Goal: Task Accomplishment & Management: Manage account settings

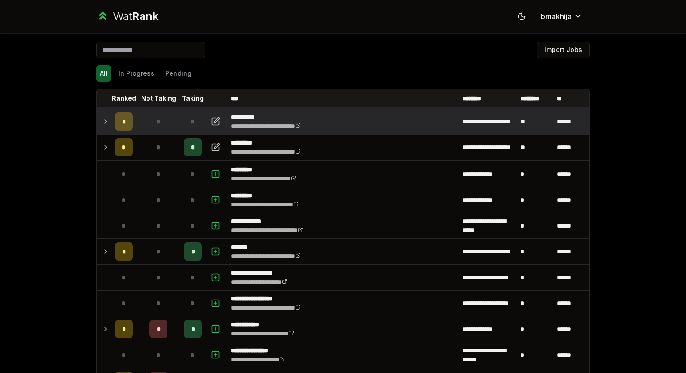
click at [108, 120] on icon at bounding box center [105, 121] width 7 height 11
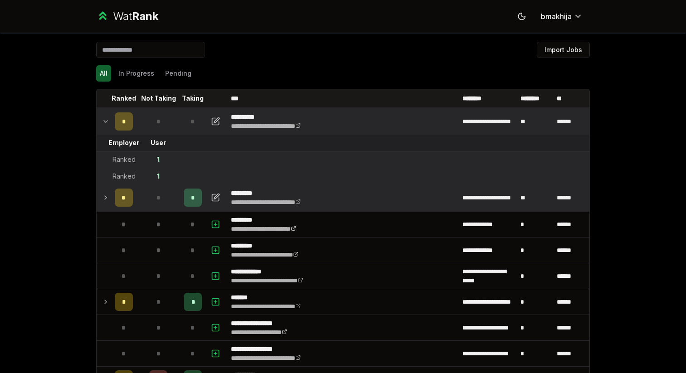
click at [107, 202] on icon at bounding box center [105, 197] width 7 height 11
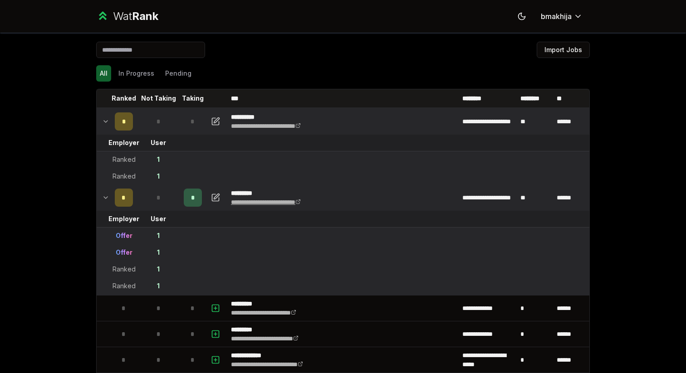
click at [301, 199] on link "**********" at bounding box center [266, 202] width 70 height 6
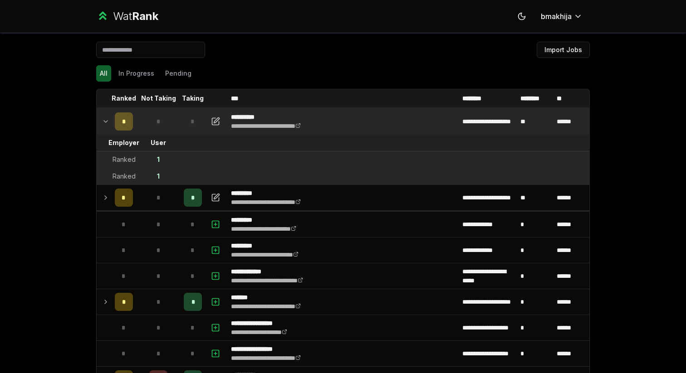
click at [111, 130] on td "*" at bounding box center [123, 121] width 25 height 25
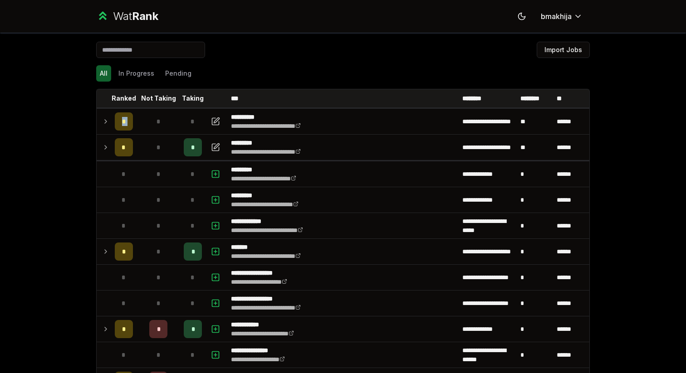
click at [111, 130] on tr "**********" at bounding box center [343, 121] width 492 height 27
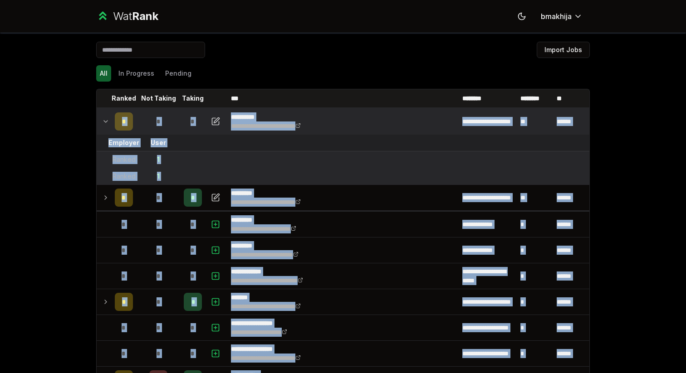
click at [111, 130] on td at bounding box center [104, 121] width 15 height 25
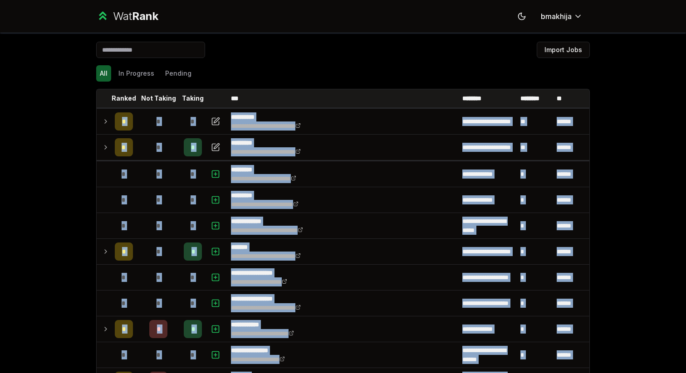
click at [103, 140] on td at bounding box center [104, 147] width 15 height 25
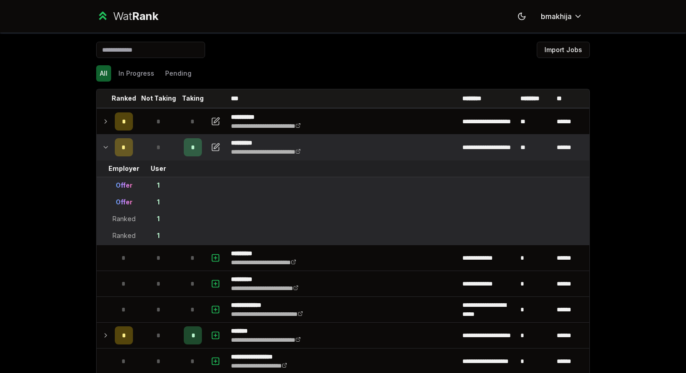
click at [59, 155] on div "**********" at bounding box center [343, 186] width 686 height 373
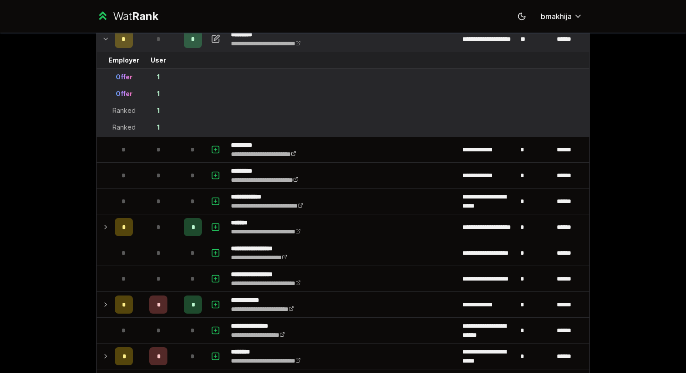
scroll to position [353, 0]
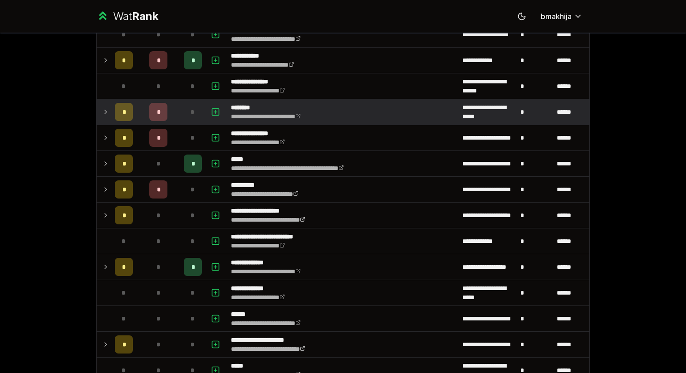
click at [120, 121] on td "*" at bounding box center [123, 111] width 25 height 25
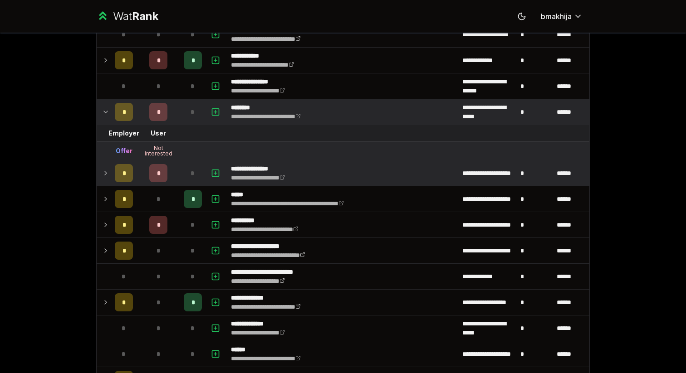
click at [137, 183] on td "*" at bounding box center [158, 173] width 44 height 25
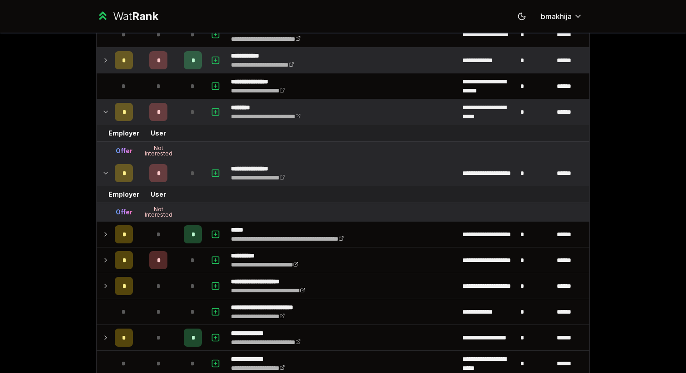
click at [150, 71] on td "*" at bounding box center [158, 60] width 44 height 25
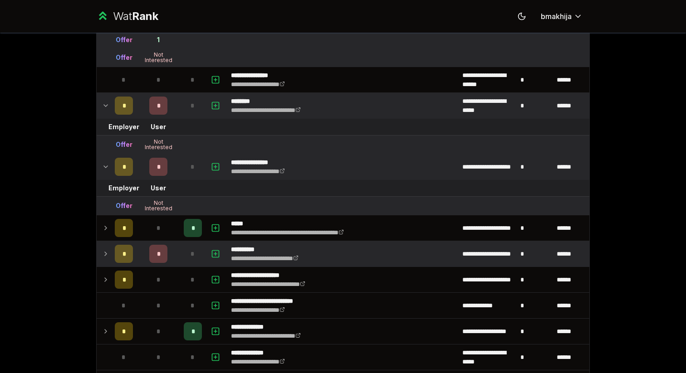
scroll to position [416, 0]
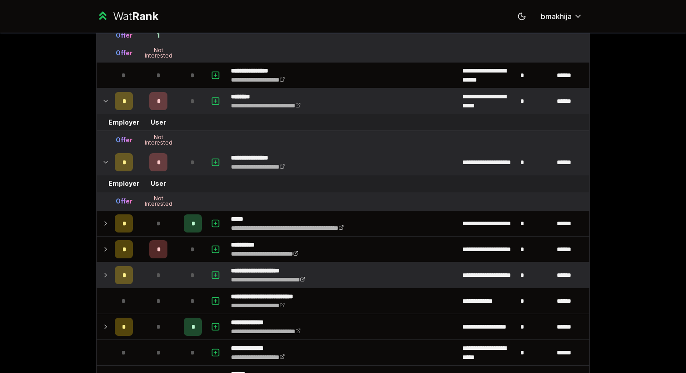
click at [171, 263] on td "*" at bounding box center [158, 275] width 44 height 25
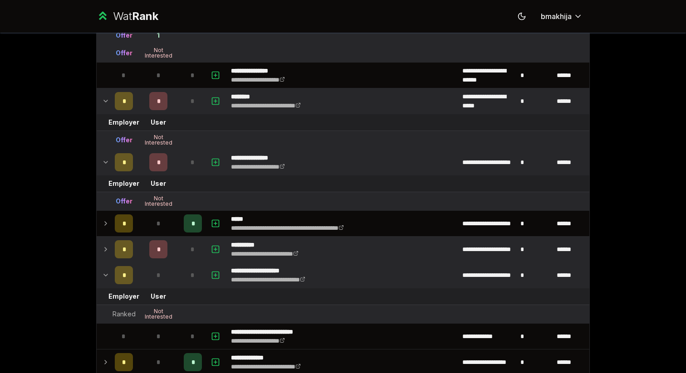
click at [170, 256] on td "*" at bounding box center [158, 249] width 44 height 25
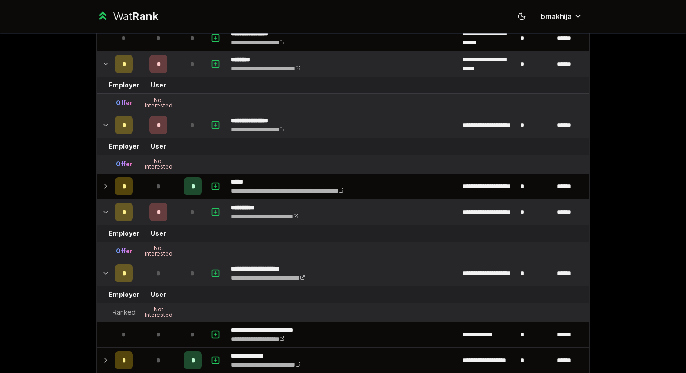
scroll to position [454, 0]
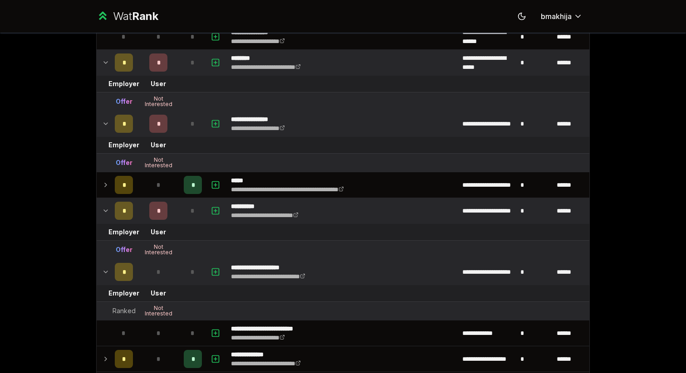
click at [166, 199] on td "*" at bounding box center [158, 210] width 44 height 25
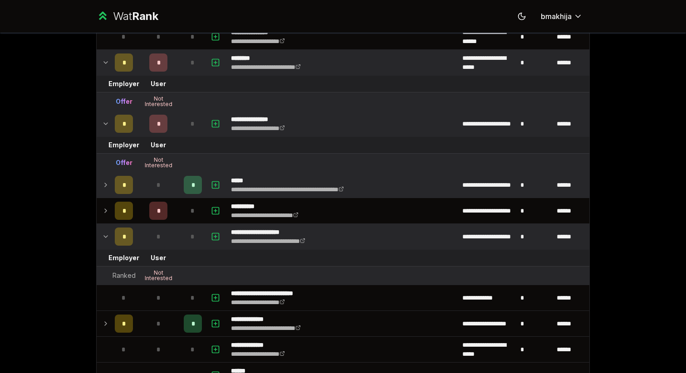
click at [164, 189] on div "*" at bounding box center [158, 185] width 18 height 18
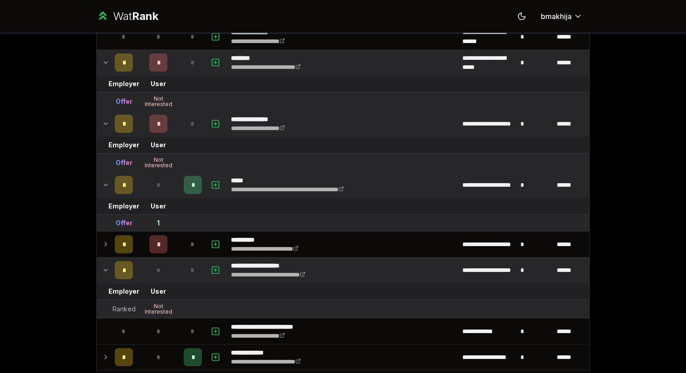
click at [164, 189] on div "*" at bounding box center [158, 185] width 18 height 18
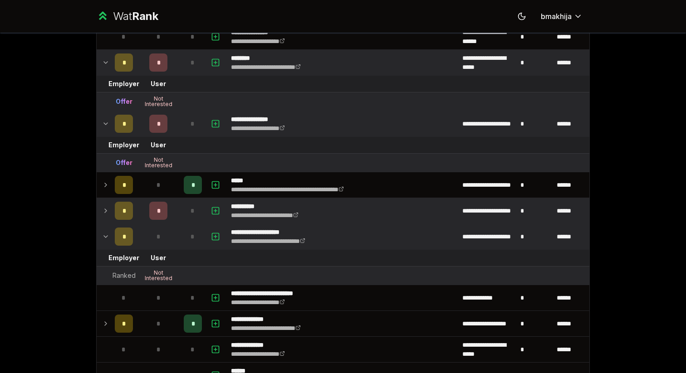
click at [170, 203] on td "*" at bounding box center [158, 210] width 44 height 25
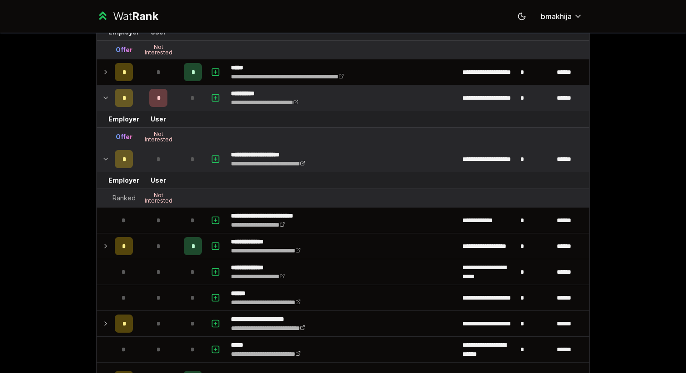
scroll to position [568, 0]
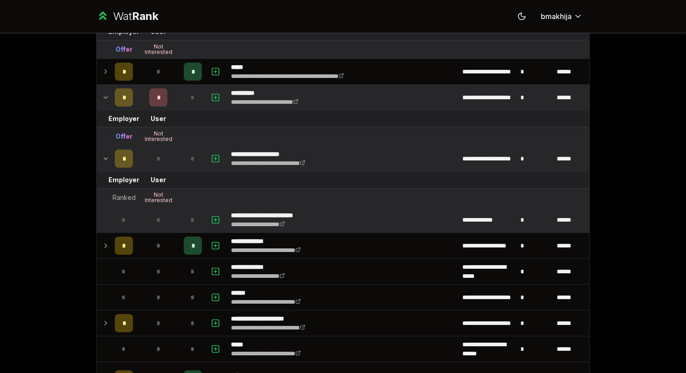
click at [176, 230] on td "*" at bounding box center [158, 219] width 44 height 25
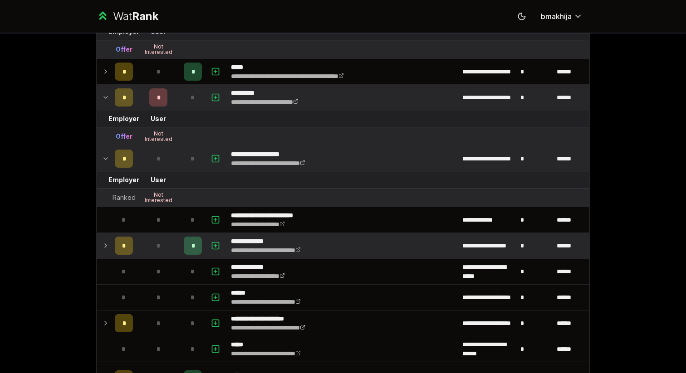
click at [170, 252] on td "*" at bounding box center [158, 245] width 44 height 25
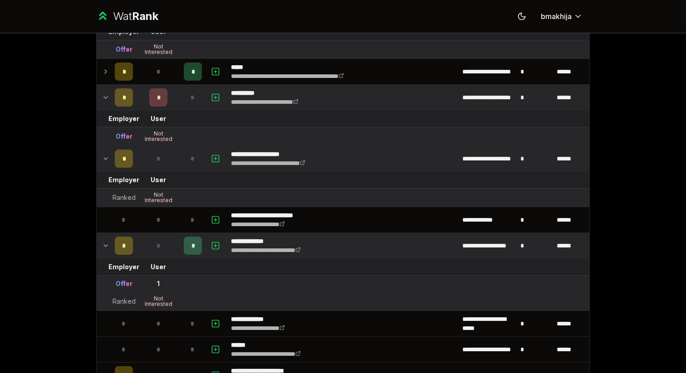
scroll to position [622, 0]
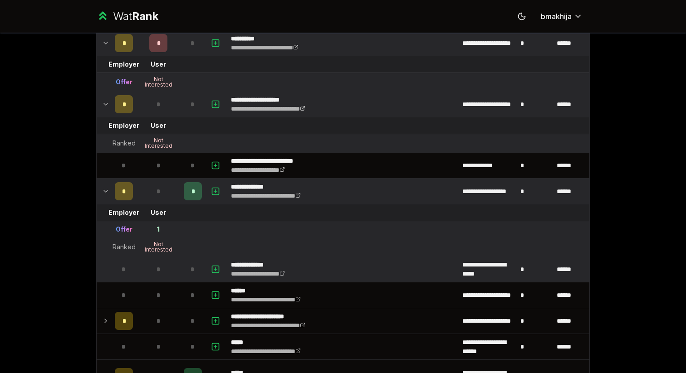
click at [177, 275] on td "*" at bounding box center [158, 269] width 44 height 25
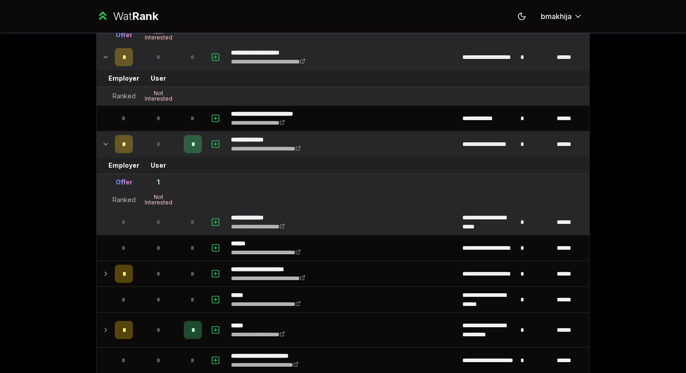
scroll to position [672, 0]
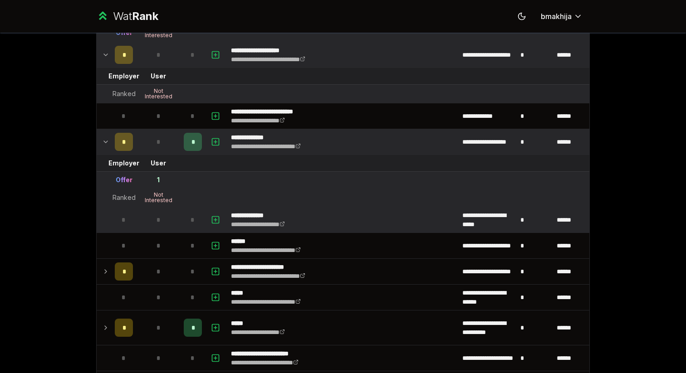
click at [177, 275] on td "*" at bounding box center [158, 271] width 44 height 25
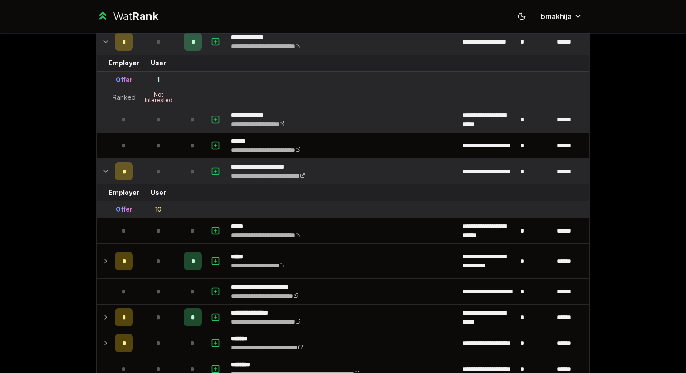
scroll to position [774, 0]
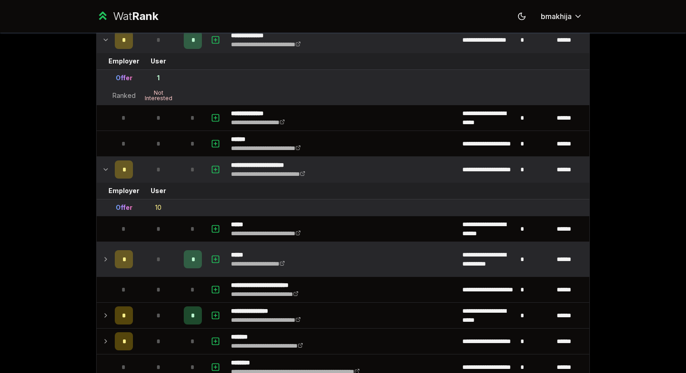
click at [175, 266] on td "*" at bounding box center [158, 259] width 44 height 34
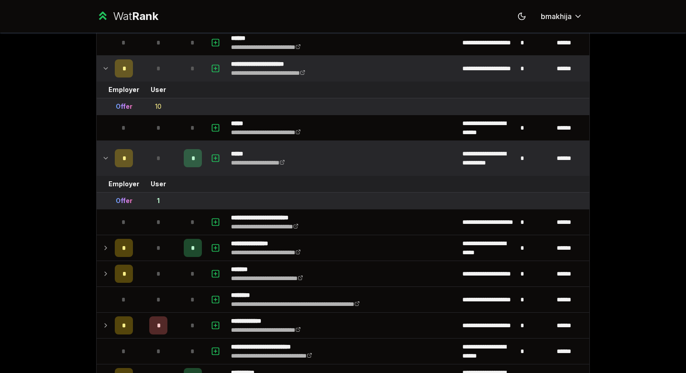
scroll to position [874, 0]
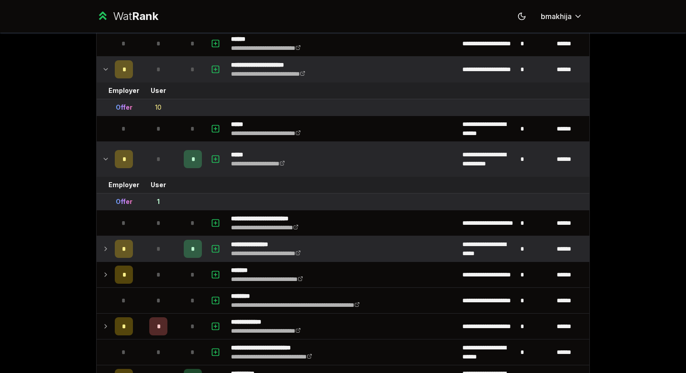
click at [170, 246] on td "*" at bounding box center [158, 248] width 44 height 25
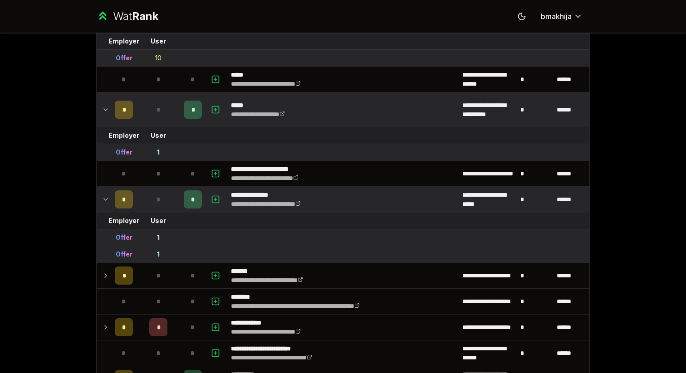
scroll to position [921, 0]
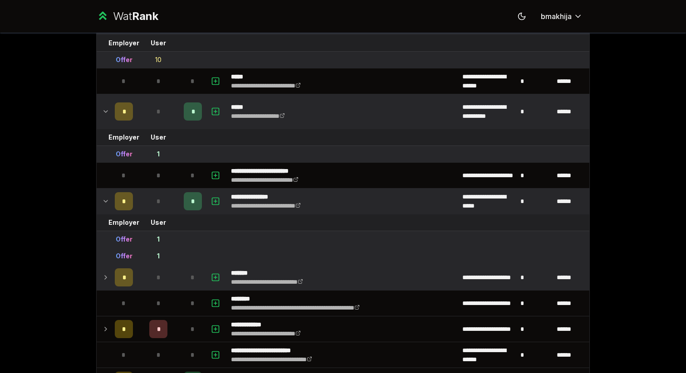
click at [172, 280] on td "*" at bounding box center [158, 277] width 44 height 25
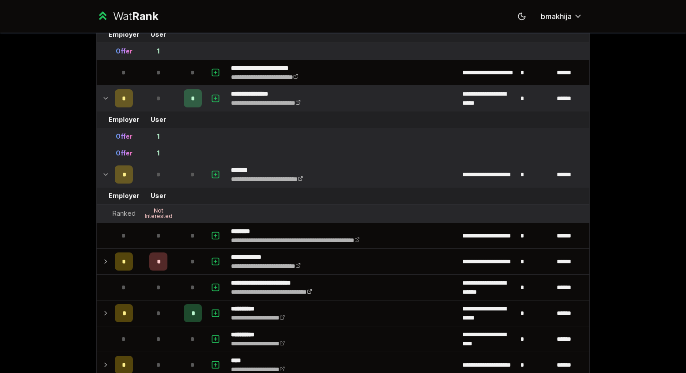
scroll to position [1026, 0]
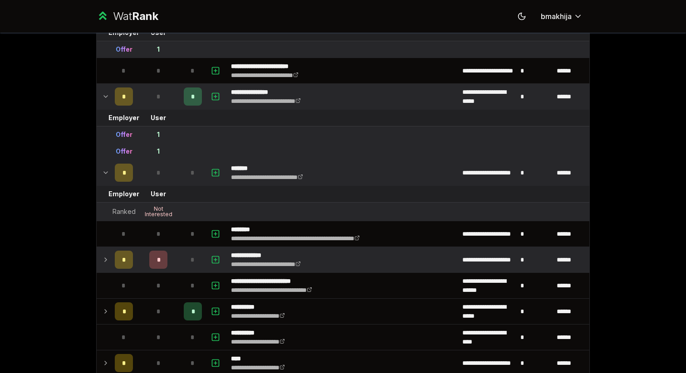
click at [172, 263] on td "*" at bounding box center [158, 259] width 44 height 25
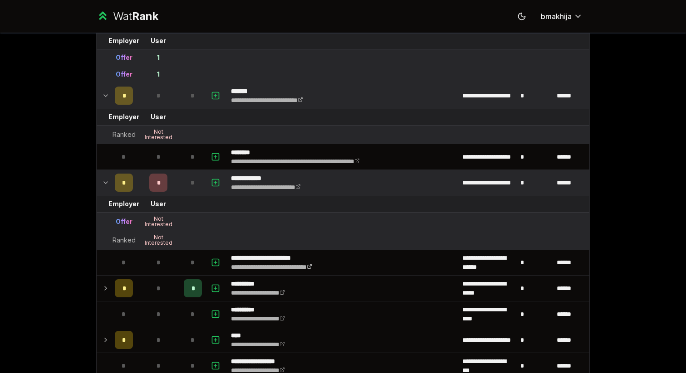
scroll to position [1104, 0]
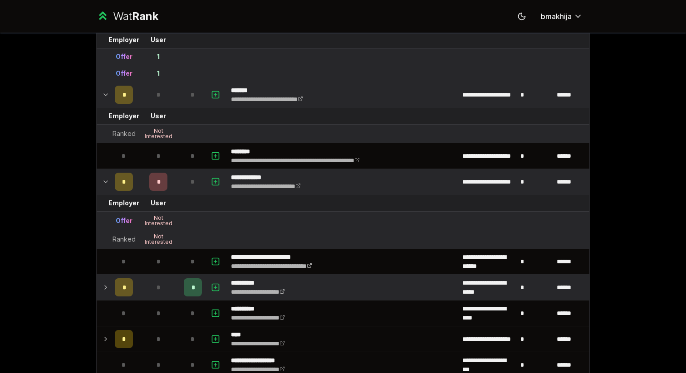
click at [174, 296] on td "*" at bounding box center [158, 287] width 44 height 25
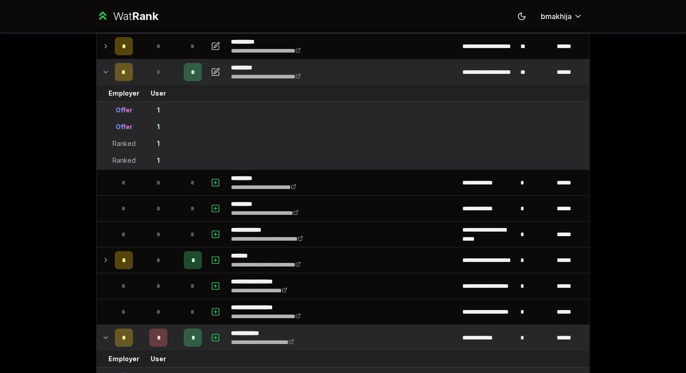
scroll to position [0, 0]
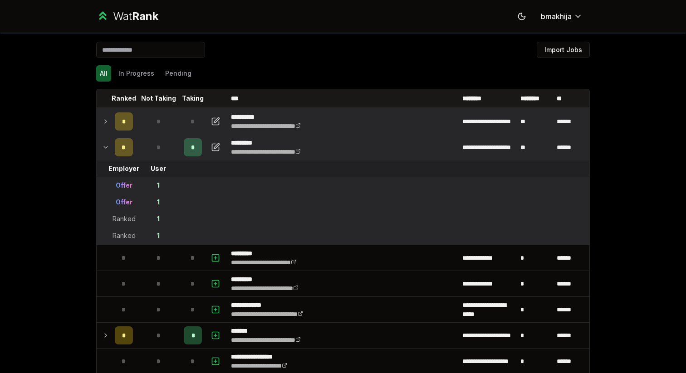
click at [162, 118] on div "*" at bounding box center [158, 121] width 18 height 18
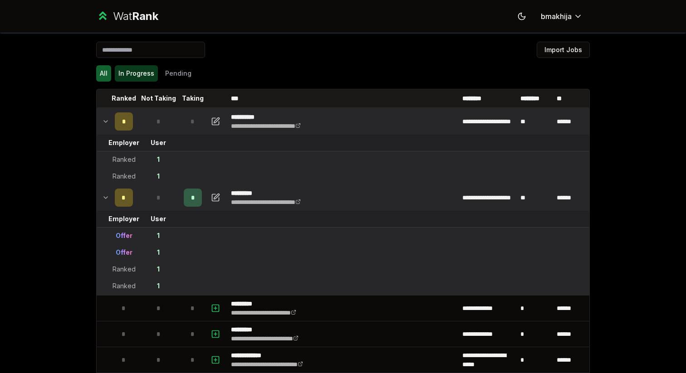
click at [138, 80] on button "In Progress" at bounding box center [136, 73] width 43 height 16
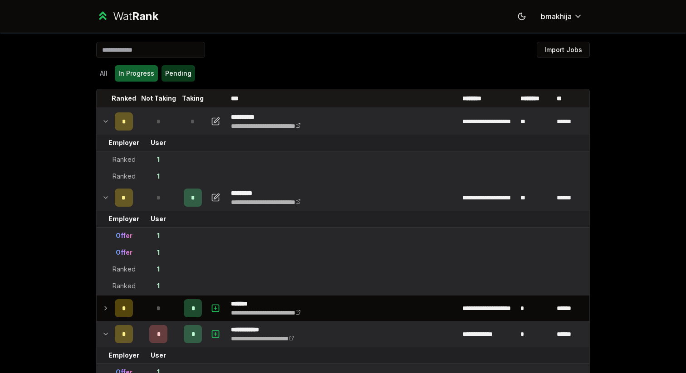
click at [178, 75] on button "Pending" at bounding box center [178, 73] width 34 height 16
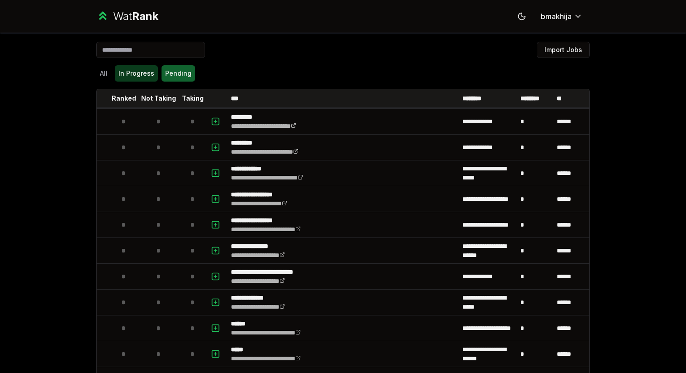
click at [136, 78] on button "In Progress" at bounding box center [136, 73] width 43 height 16
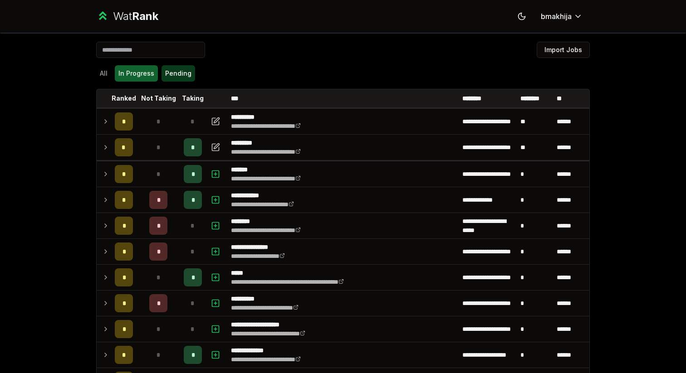
click at [166, 67] on button "Pending" at bounding box center [178, 73] width 34 height 16
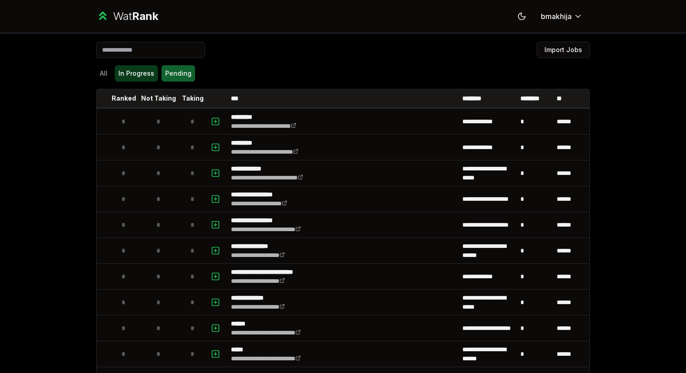
click at [146, 67] on button "In Progress" at bounding box center [136, 73] width 43 height 16
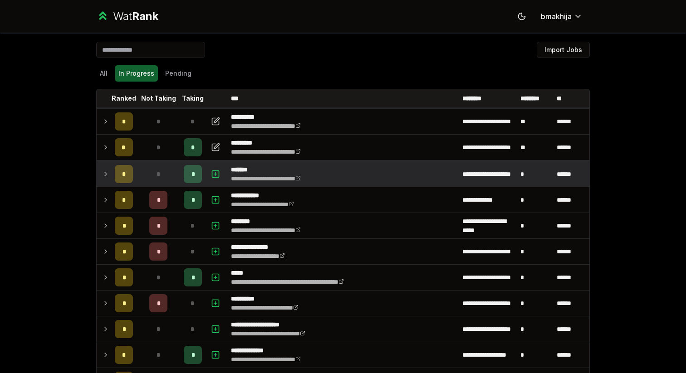
scroll to position [3, 0]
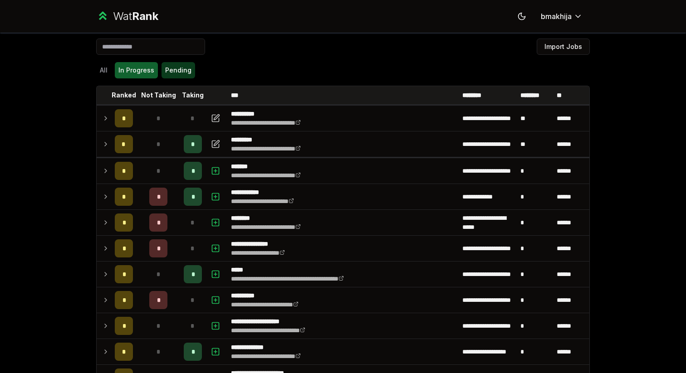
click at [169, 78] on button "Pending" at bounding box center [178, 70] width 34 height 16
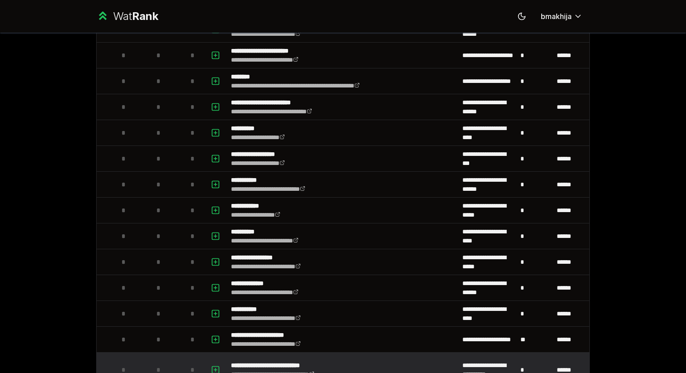
scroll to position [0, 0]
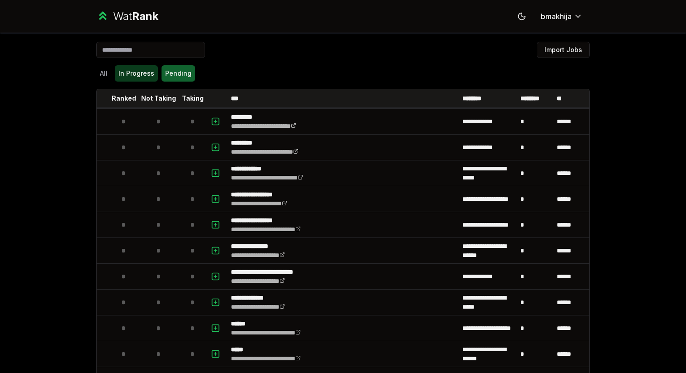
click at [134, 71] on button "In Progress" at bounding box center [136, 73] width 43 height 16
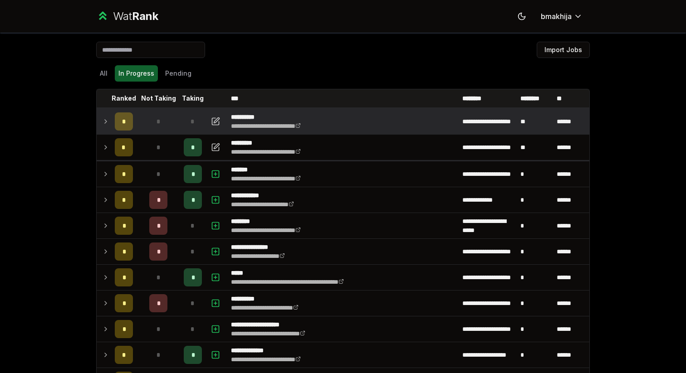
click at [110, 120] on td at bounding box center [104, 121] width 15 height 25
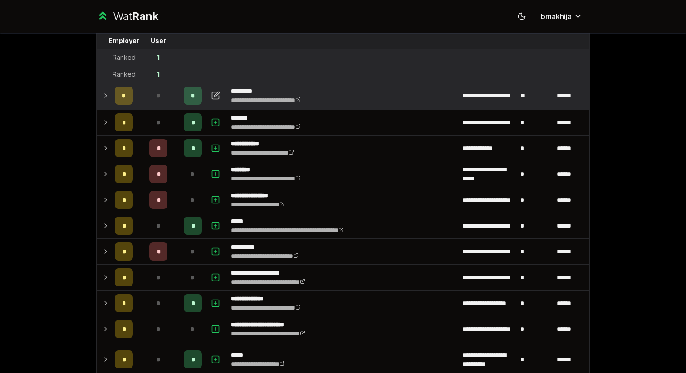
scroll to position [102, 0]
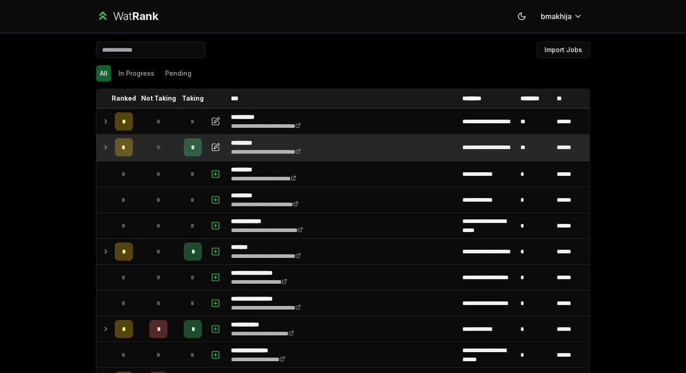
click at [146, 149] on td "*" at bounding box center [158, 147] width 44 height 25
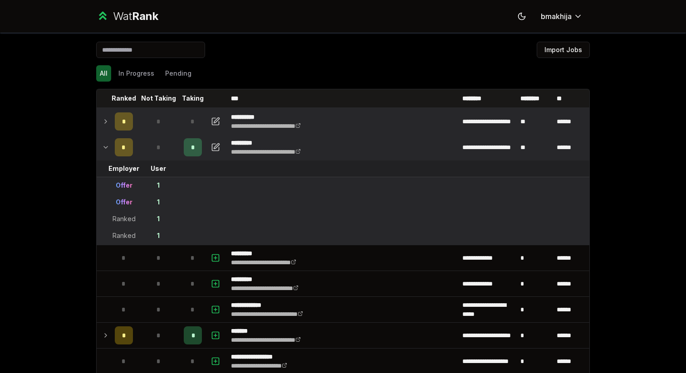
click at [151, 128] on div "*" at bounding box center [158, 121] width 18 height 18
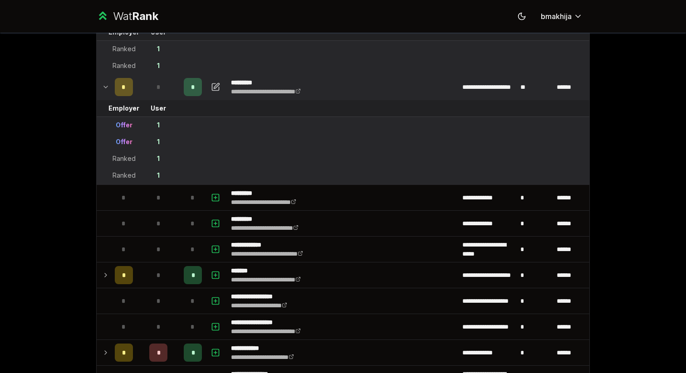
scroll to position [269, 0]
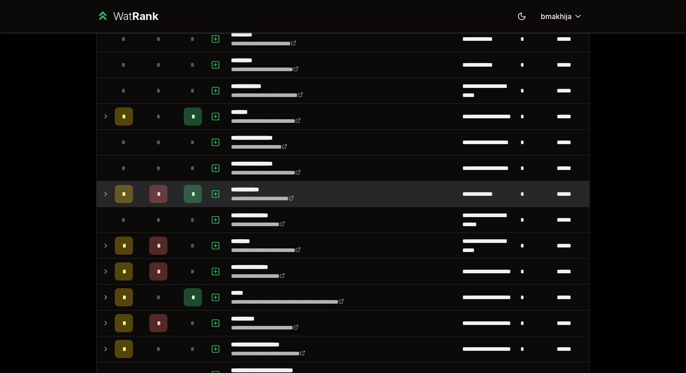
click at [140, 204] on td "*" at bounding box center [158, 193] width 44 height 25
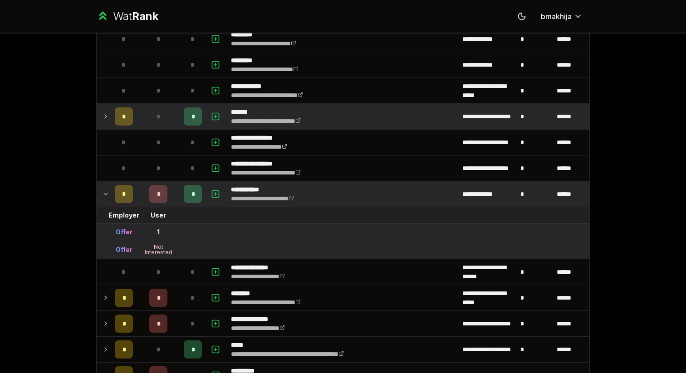
click at [135, 119] on td "*" at bounding box center [123, 116] width 25 height 25
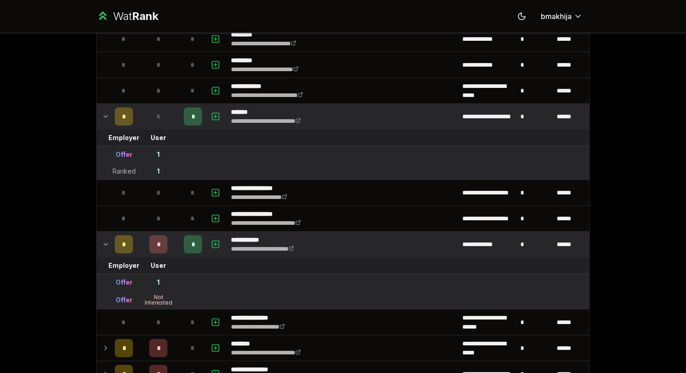
scroll to position [465, 0]
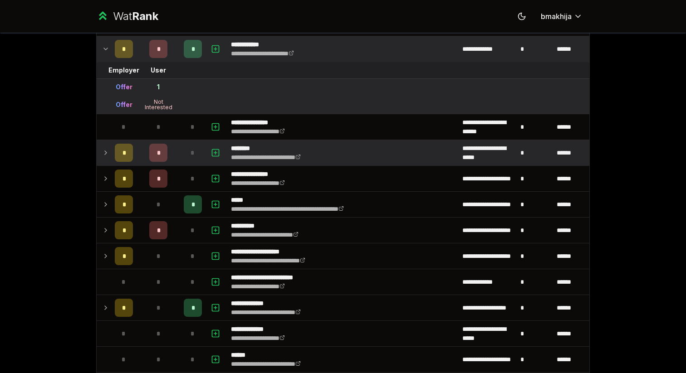
click at [141, 155] on td "*" at bounding box center [158, 152] width 44 height 25
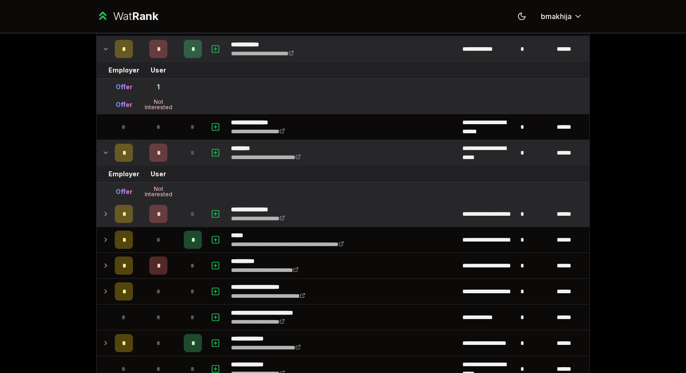
click at [141, 204] on td "*" at bounding box center [158, 213] width 44 height 25
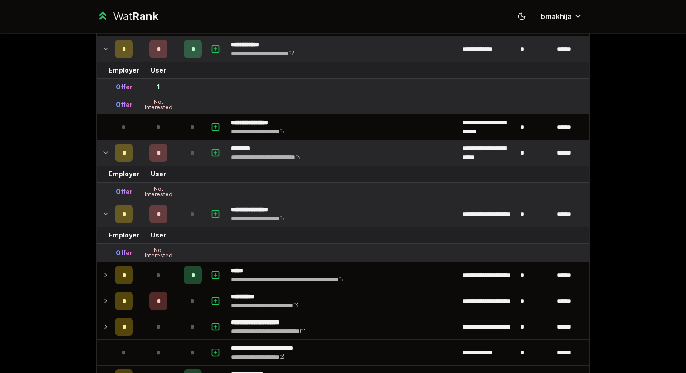
click at [149, 262] on tr "Offer Not Interested" at bounding box center [343, 253] width 492 height 19
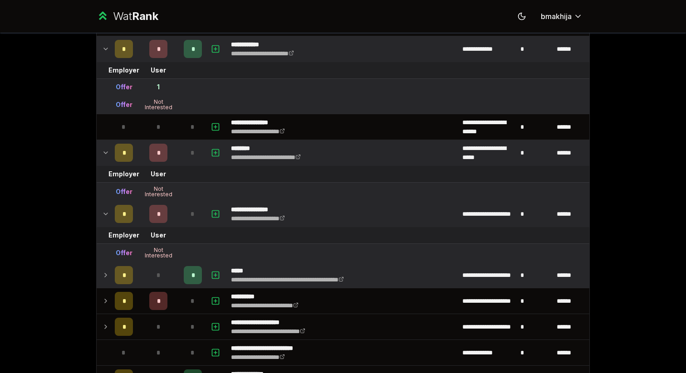
click at [149, 269] on div "*" at bounding box center [158, 275] width 18 height 18
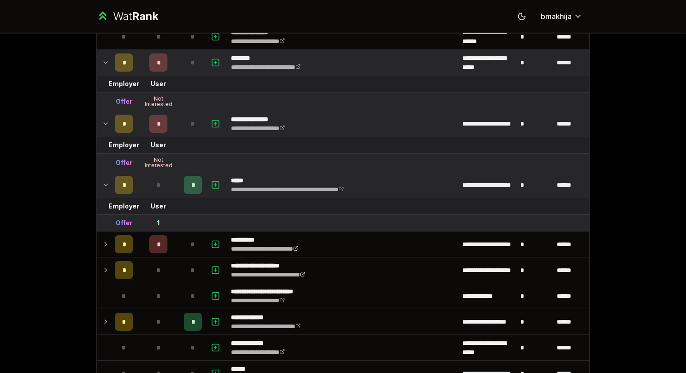
scroll to position [569, 0]
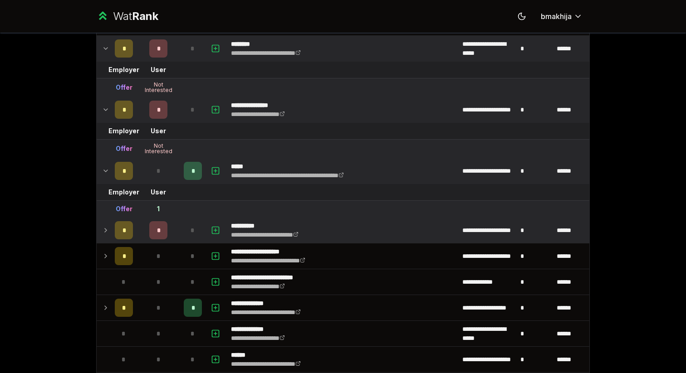
click at [140, 236] on td "*" at bounding box center [158, 230] width 44 height 25
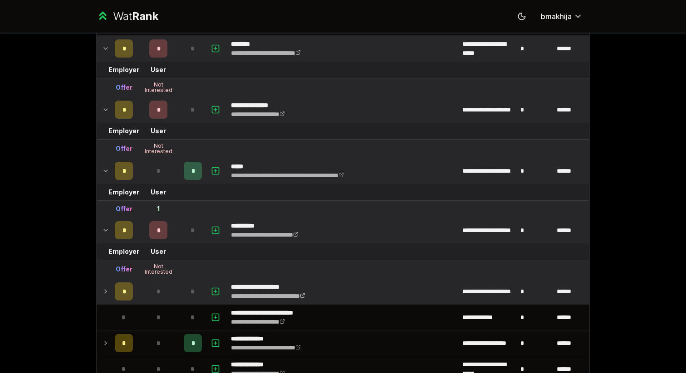
click at [144, 296] on td "*" at bounding box center [158, 291] width 44 height 25
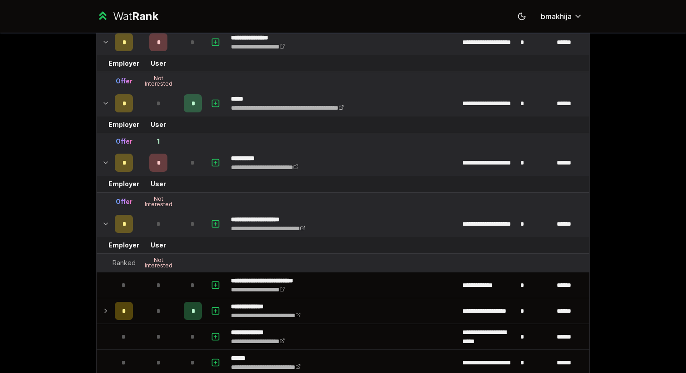
scroll to position [749, 0]
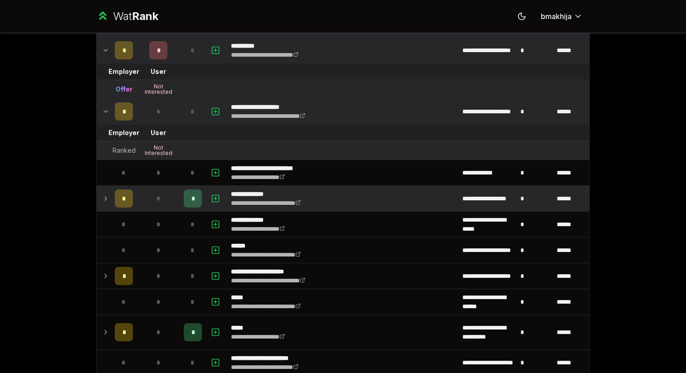
click at [139, 204] on td "*" at bounding box center [158, 198] width 44 height 25
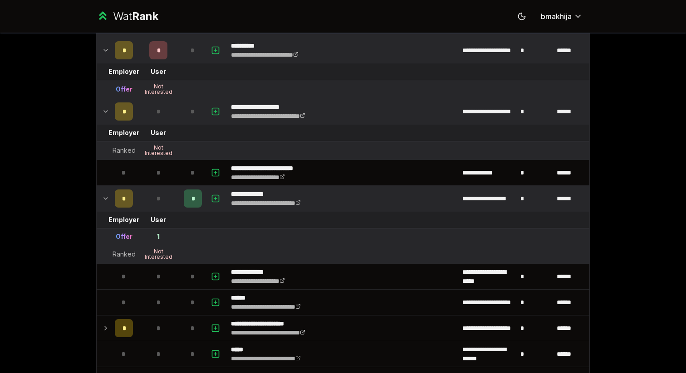
scroll to position [953, 0]
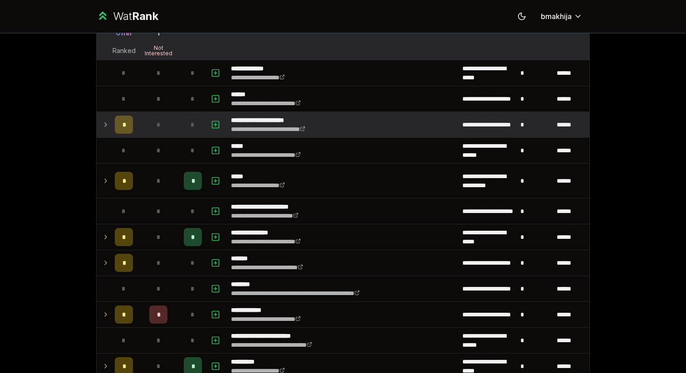
click at [150, 129] on div "*" at bounding box center [158, 125] width 18 height 18
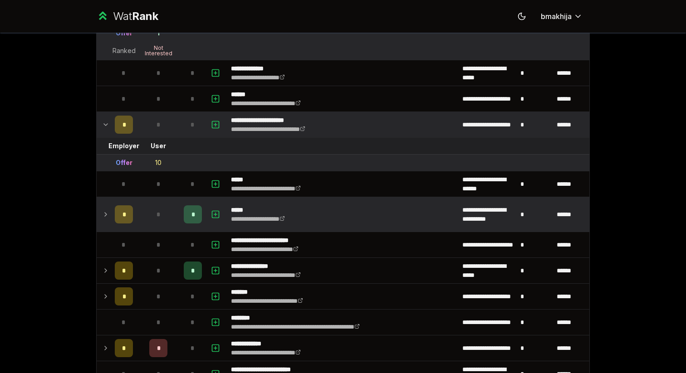
click at [161, 222] on div "*" at bounding box center [158, 214] width 18 height 18
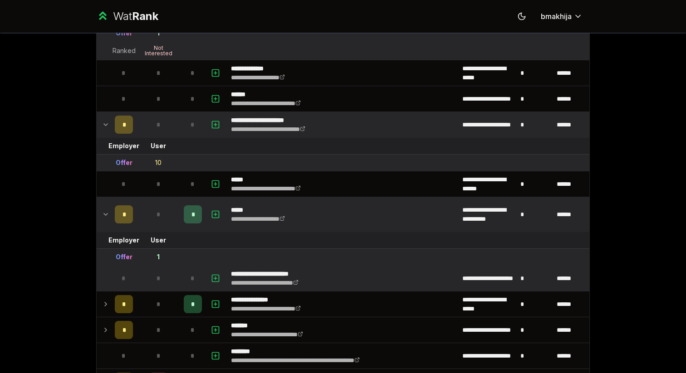
click at [159, 289] on td "*" at bounding box center [158, 278] width 44 height 25
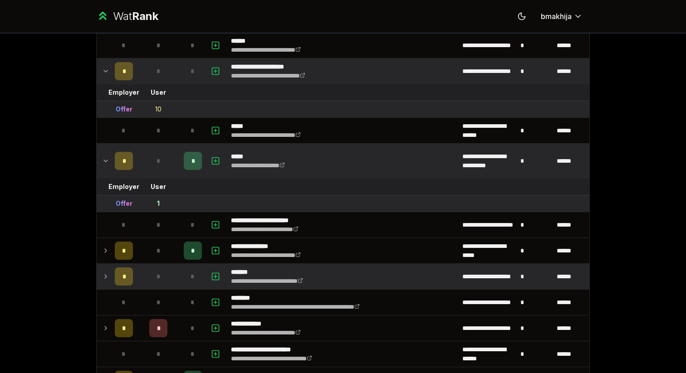
click at [158, 268] on div "*" at bounding box center [158, 277] width 18 height 18
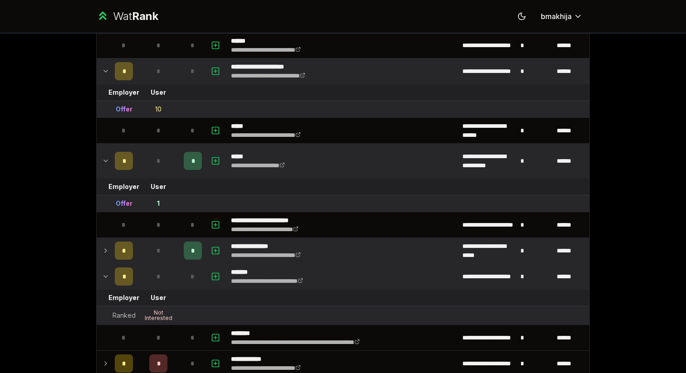
click at [153, 250] on div "*" at bounding box center [158, 251] width 18 height 18
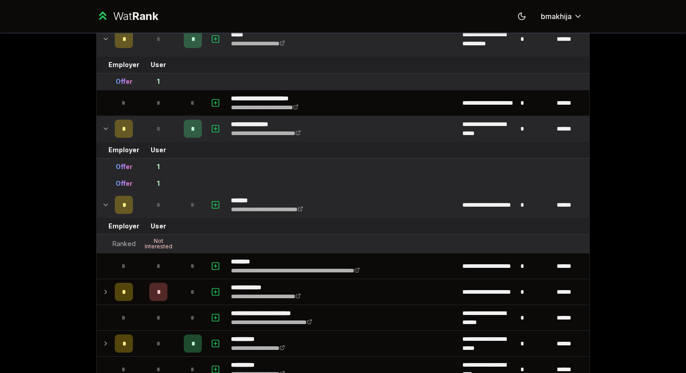
scroll to position [1130, 0]
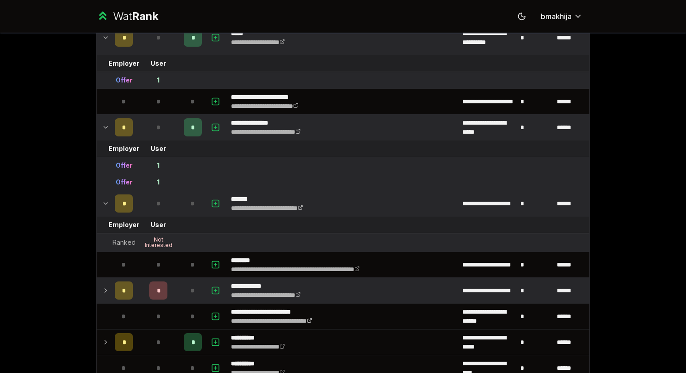
click at [159, 297] on div "*" at bounding box center [158, 291] width 18 height 18
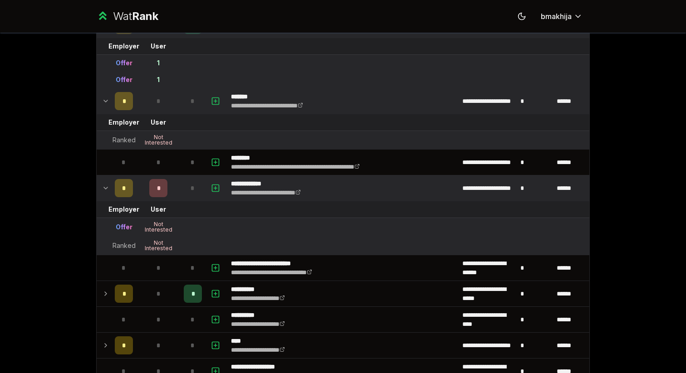
scroll to position [1235, 0]
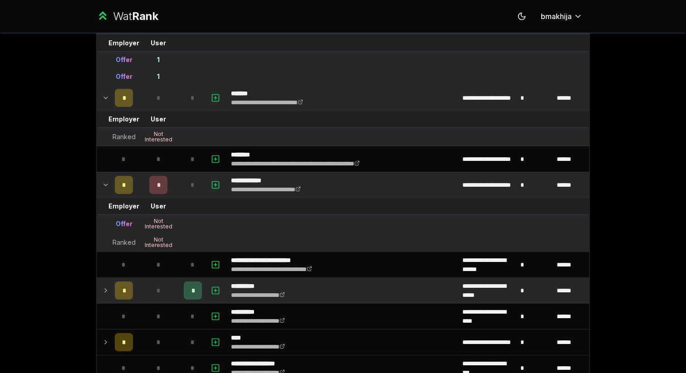
click at [155, 300] on td "*" at bounding box center [158, 290] width 44 height 25
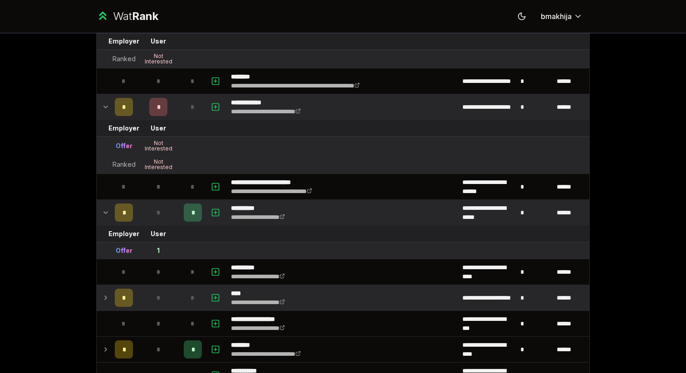
click at [154, 292] on div "*" at bounding box center [158, 298] width 18 height 18
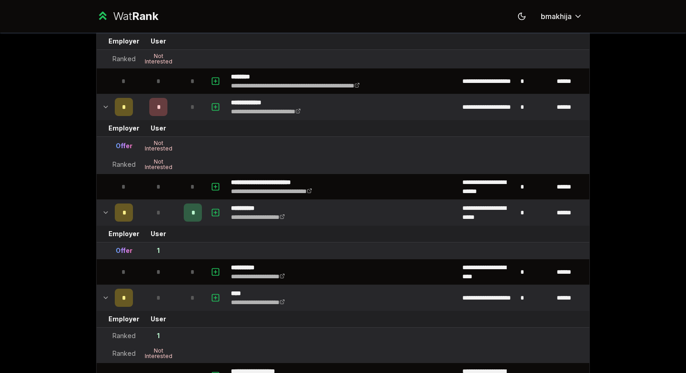
scroll to position [1401, 0]
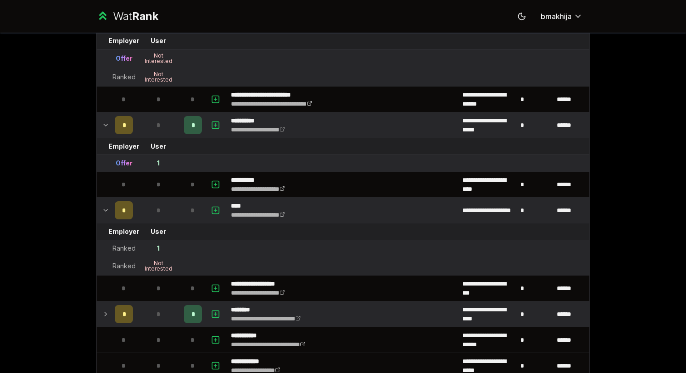
click at [154, 308] on div "*" at bounding box center [158, 314] width 18 height 18
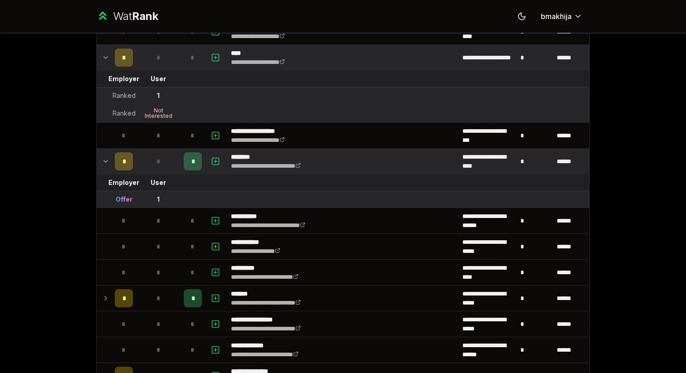
scroll to position [1581, 0]
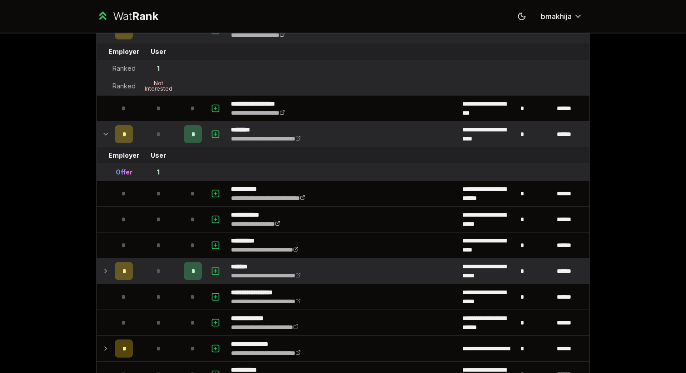
click at [142, 273] on td "*" at bounding box center [158, 270] width 44 height 25
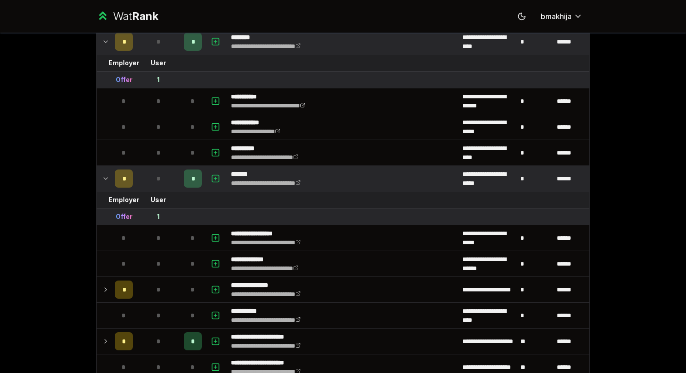
scroll to position [1732, 0]
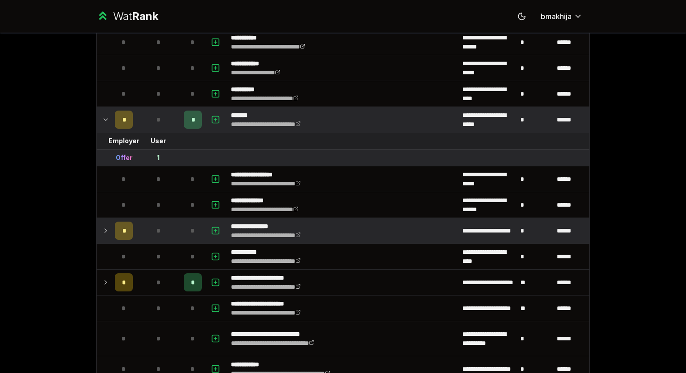
click at [136, 233] on td "*" at bounding box center [123, 230] width 25 height 25
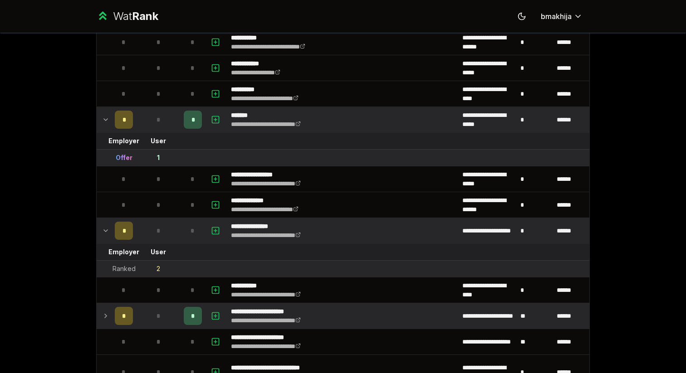
click at [146, 315] on td "*" at bounding box center [158, 315] width 44 height 25
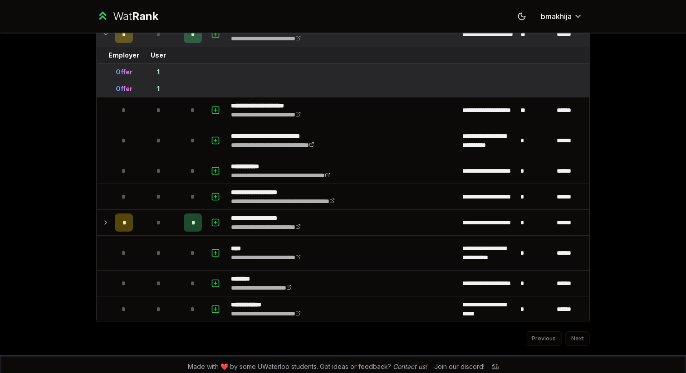
scroll to position [2020, 0]
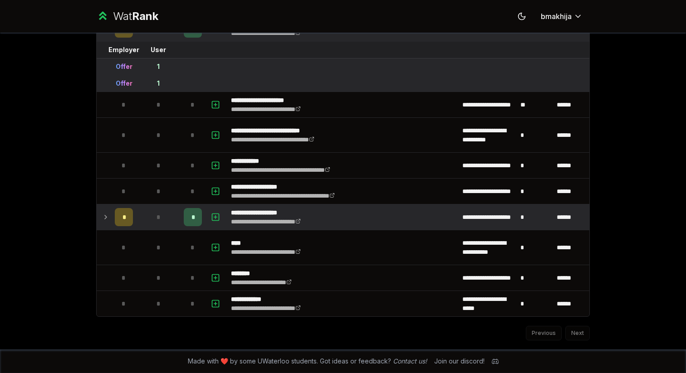
click at [142, 219] on td "*" at bounding box center [158, 217] width 44 height 25
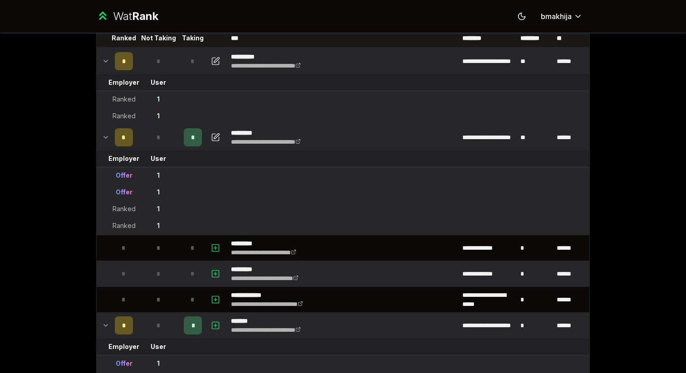
scroll to position [61, 0]
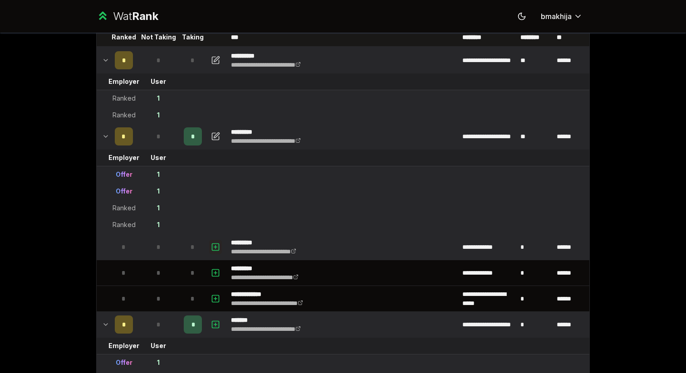
click at [213, 250] on rect "button" at bounding box center [215, 247] width 7 height 7
select select
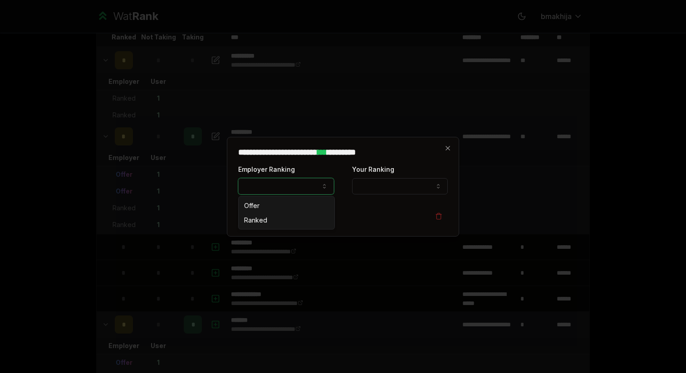
click at [320, 186] on button "Employer Ranking" at bounding box center [286, 186] width 96 height 16
click at [320, 185] on button "Employer Ranking" at bounding box center [286, 186] width 96 height 16
click at [444, 145] on icon "button" at bounding box center [447, 148] width 7 height 7
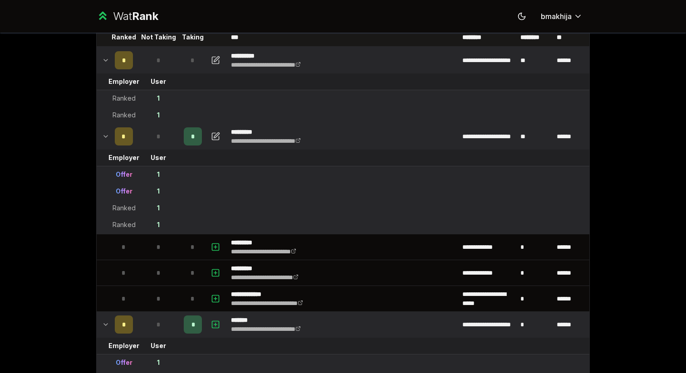
scroll to position [0, 0]
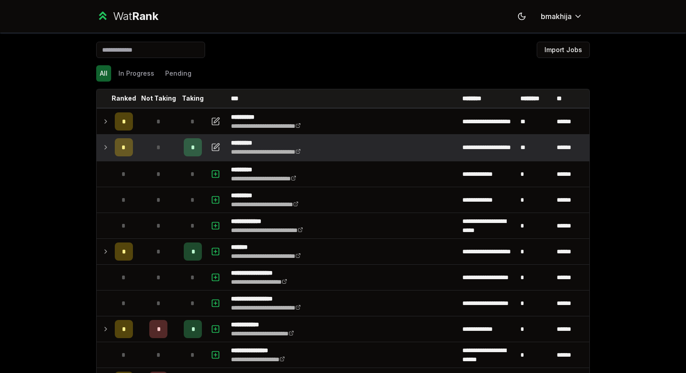
click at [140, 146] on td "*" at bounding box center [158, 147] width 44 height 25
